Goal: Use online tool/utility: Use online tool/utility

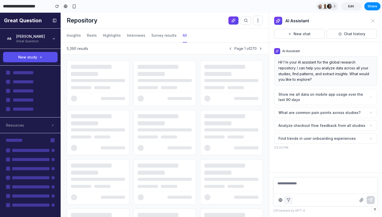
click at [230, 19] on button "AI Assistant" at bounding box center [233, 20] width 10 height 8
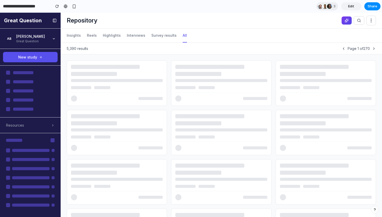
click at [342, 22] on button "AI Assistant" at bounding box center [347, 20] width 10 height 8
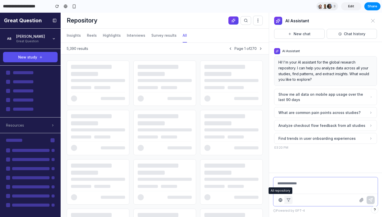
click at [279, 200] on icon "button" at bounding box center [281, 200] width 4 height 4
click at [289, 200] on icon "button" at bounding box center [289, 200] width 4 height 4
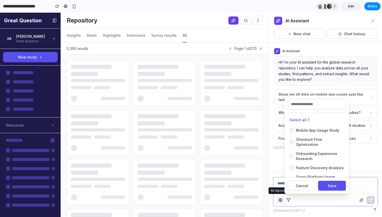
click at [280, 200] on icon "button" at bounding box center [281, 200] width 4 height 4
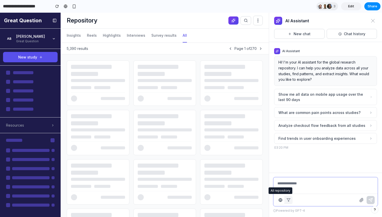
click at [281, 200] on icon "button" at bounding box center [281, 200] width 4 height 4
click at [291, 199] on button "button" at bounding box center [289, 200] width 8 height 8
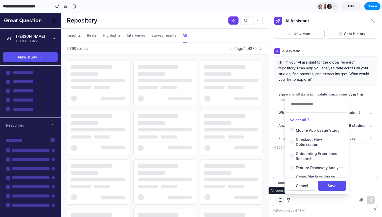
click at [277, 198] on button "button" at bounding box center [280, 200] width 8 height 8
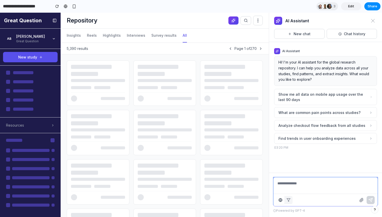
click at [281, 185] on textarea at bounding box center [325, 190] width 104 height 27
click at [280, 201] on circle "button" at bounding box center [280, 199] width 3 height 3
click at [288, 201] on icon "button" at bounding box center [289, 200] width 4 height 4
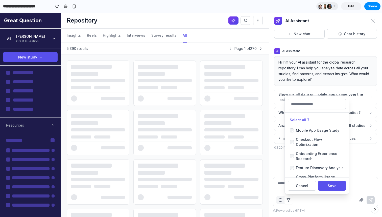
click at [274, 200] on div "All repository Filter by... Select all 7 Mobile App Usage Study Checkout Flow O…" at bounding box center [325, 199] width 104 height 12
click at [275, 200] on div "All repository Filter by... Select all 7 Mobile App Usage Study Checkout Flow O…" at bounding box center [325, 199] width 104 height 12
click at [278, 200] on button "button" at bounding box center [280, 200] width 8 height 8
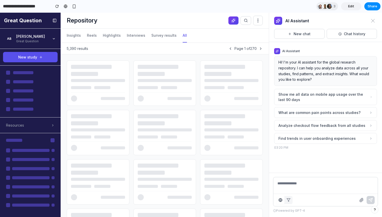
click at [280, 173] on div "All repository Filter by... Powered by GPT-4" at bounding box center [325, 194] width 113 height 44
click at [351, 31] on button "Chat history" at bounding box center [352, 34] width 51 height 10
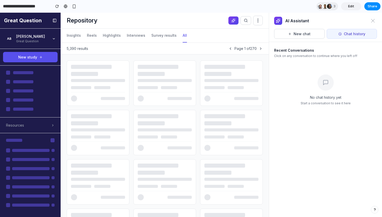
click at [378, 21] on div "AI Assistant" at bounding box center [325, 21] width 113 height 16
click at [374, 20] on icon at bounding box center [373, 21] width 4 height 4
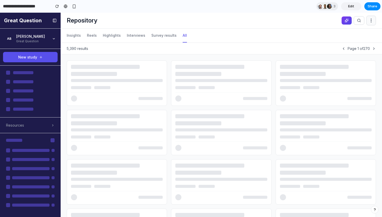
click at [374, 20] on button at bounding box center [371, 21] width 10 height 10
click at [259, 37] on div "Insights Reels Highlights Interviews Survey results All" at bounding box center [221, 36] width 321 height 14
click at [63, 6] on link at bounding box center [66, 7] width 8 height 8
